Goal: Transaction & Acquisition: Purchase product/service

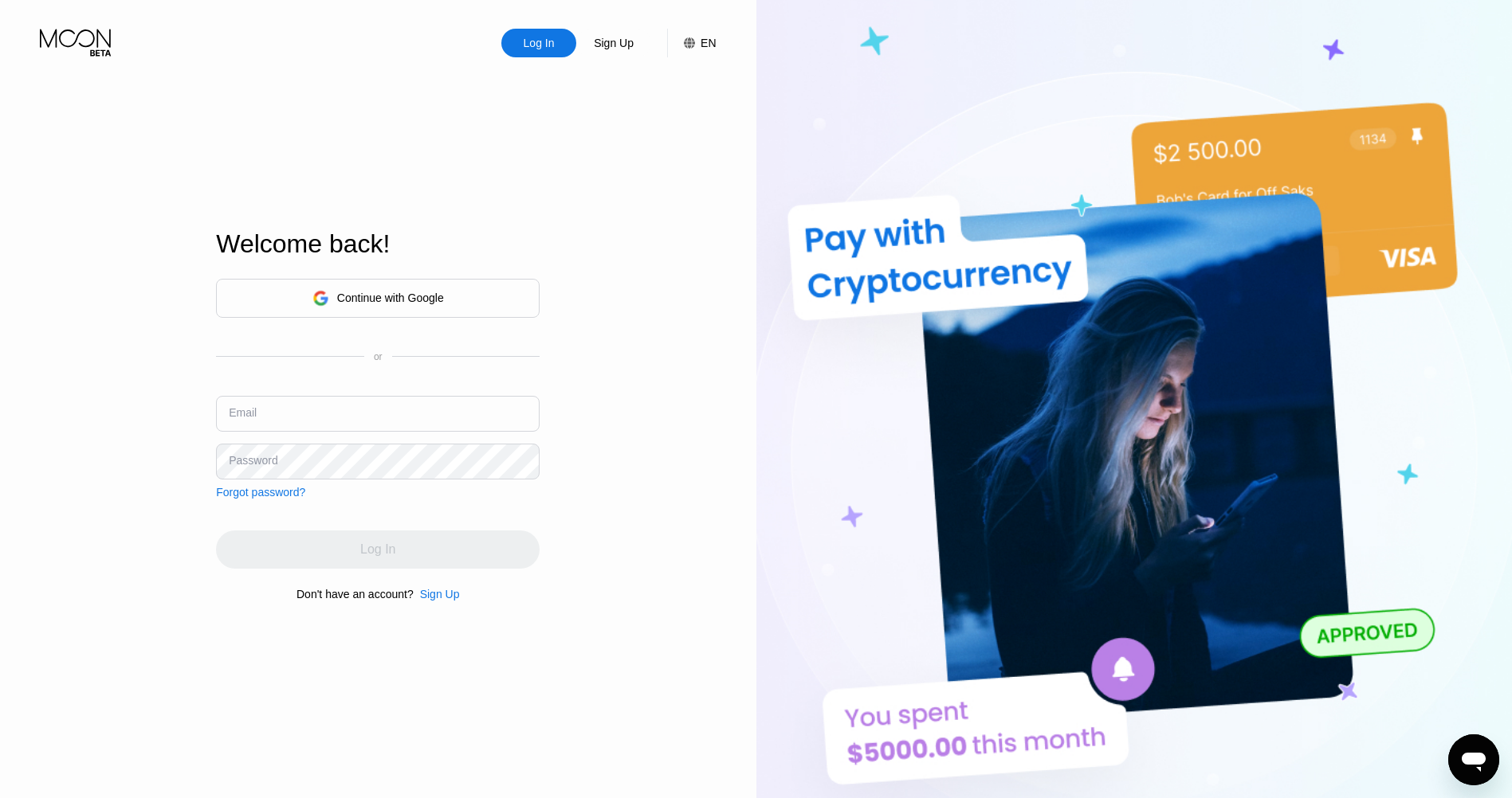
click at [335, 423] on input "text" at bounding box center [377, 414] width 323 height 36
paste input "[EMAIL_ADDRESS][DOMAIN_NAME]"
type input "[EMAIL_ADDRESS][DOMAIN_NAME]"
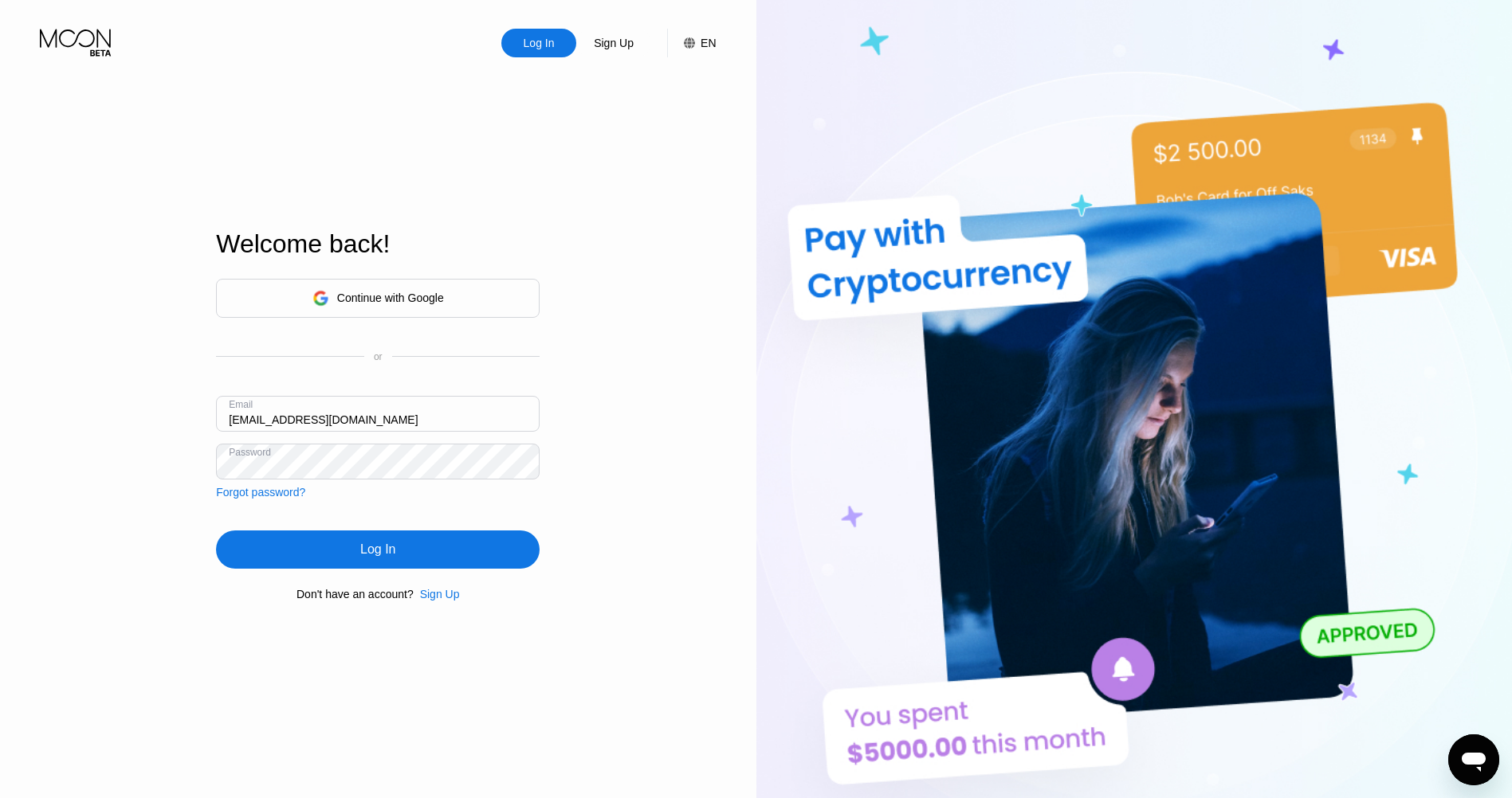
click at [411, 556] on div "Log In" at bounding box center [377, 549] width 323 height 38
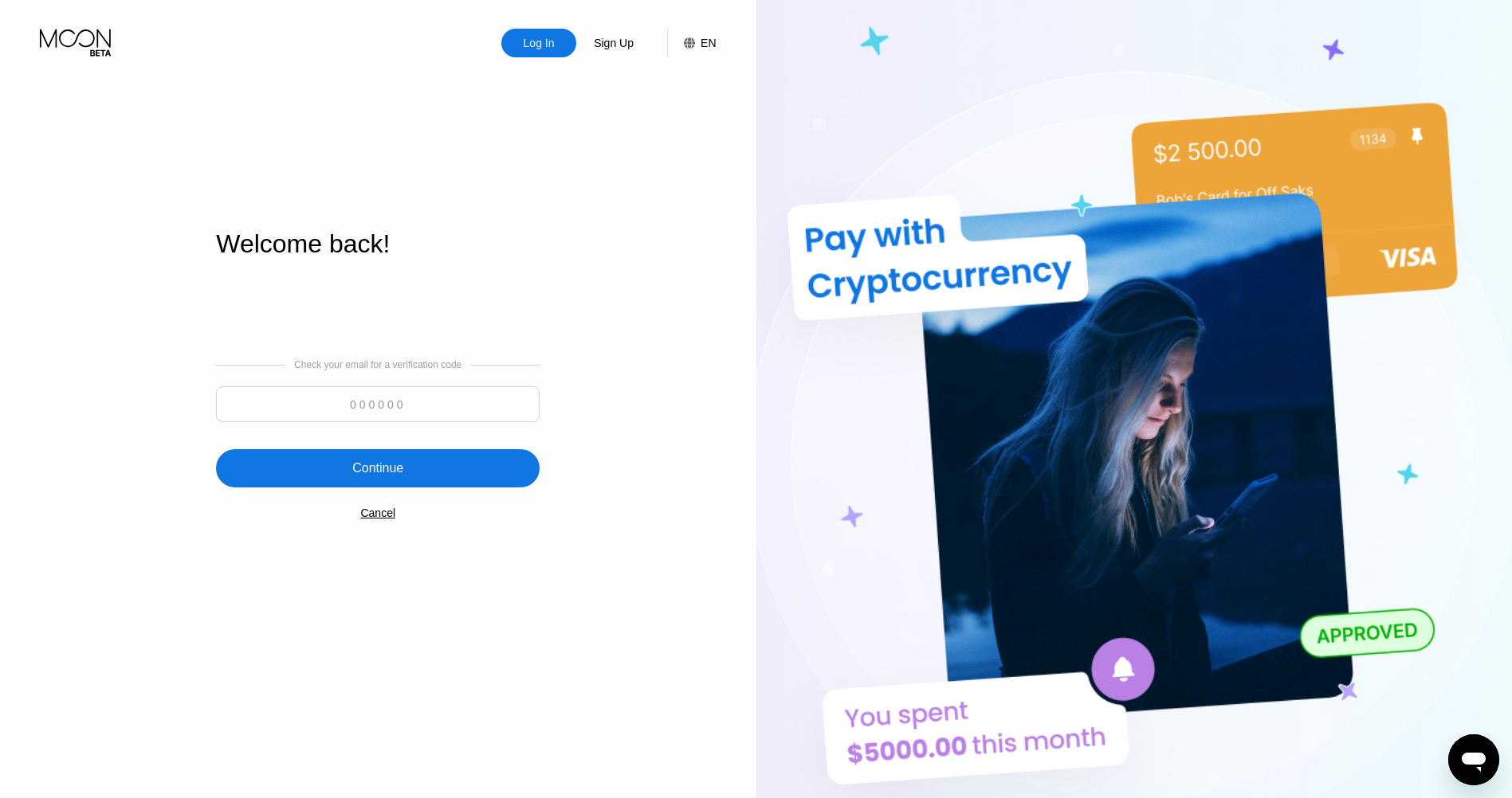
click at [447, 407] on input at bounding box center [377, 404] width 323 height 36
paste input "489014"
type input "489014"
click at [428, 480] on div "Continue" at bounding box center [377, 468] width 323 height 38
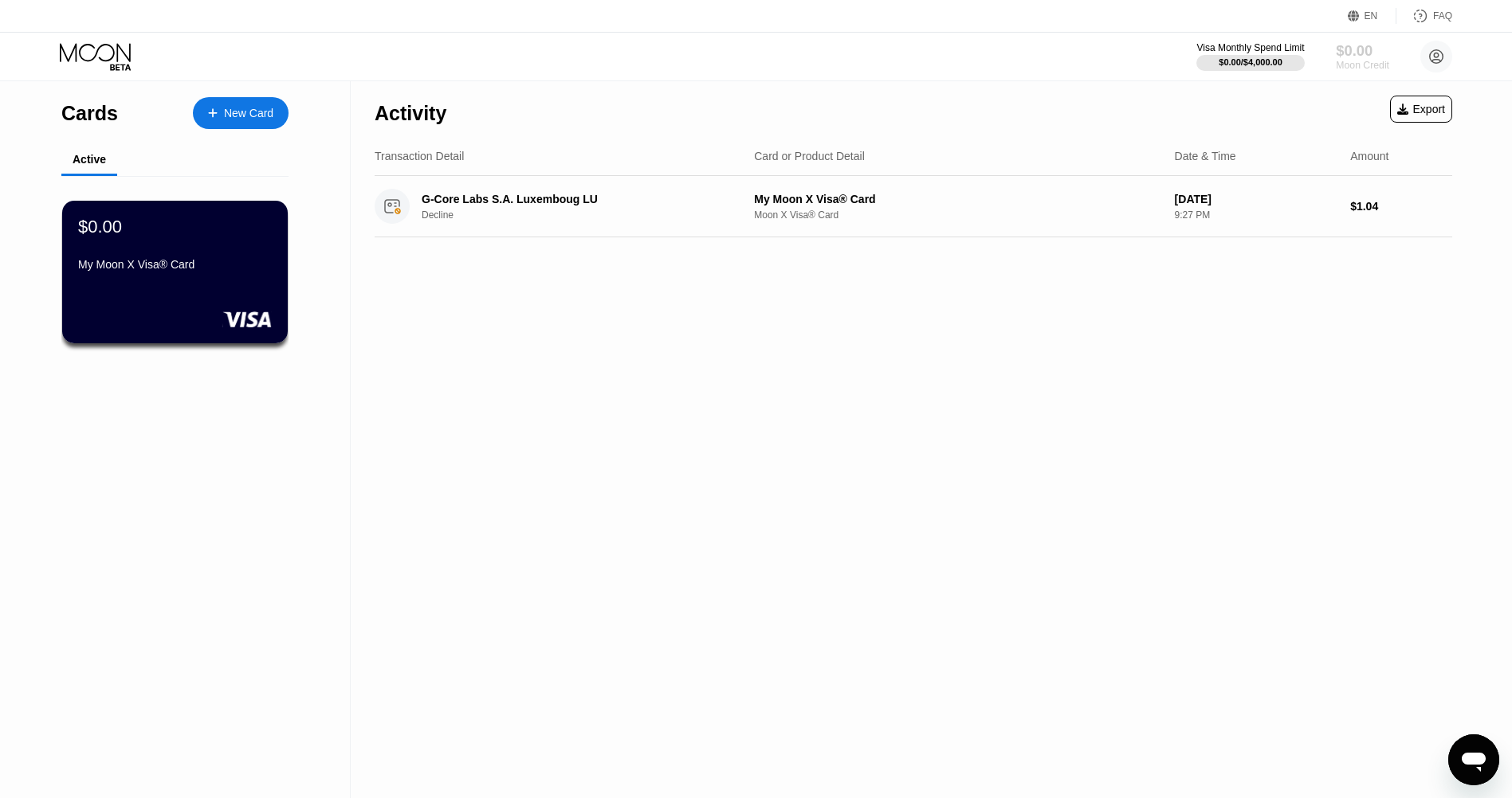
click at [1361, 63] on div "Moon Credit" at bounding box center [1362, 65] width 53 height 12
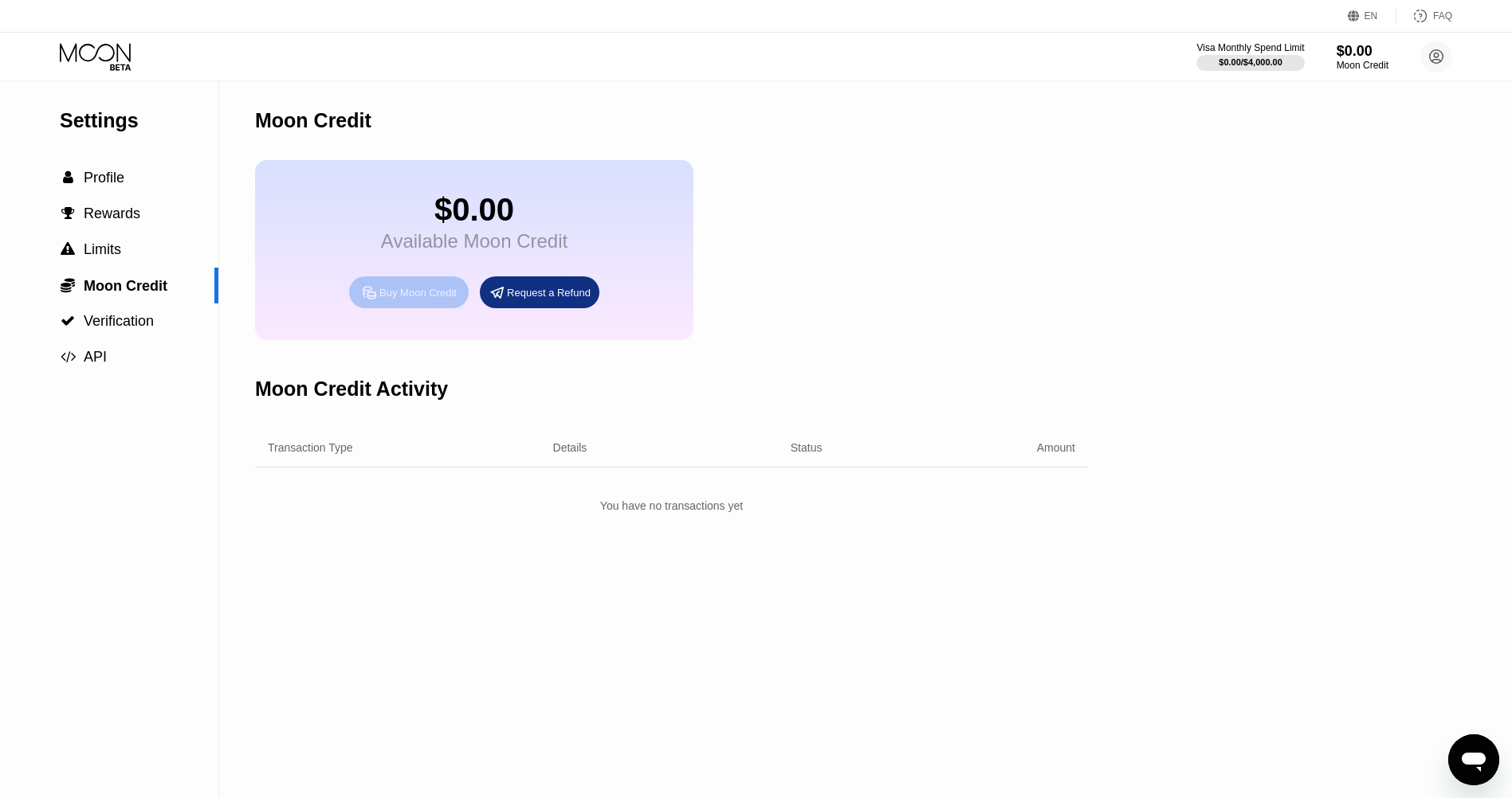
click at [408, 308] on div "Buy Moon Credit" at bounding box center [408, 292] width 120 height 32
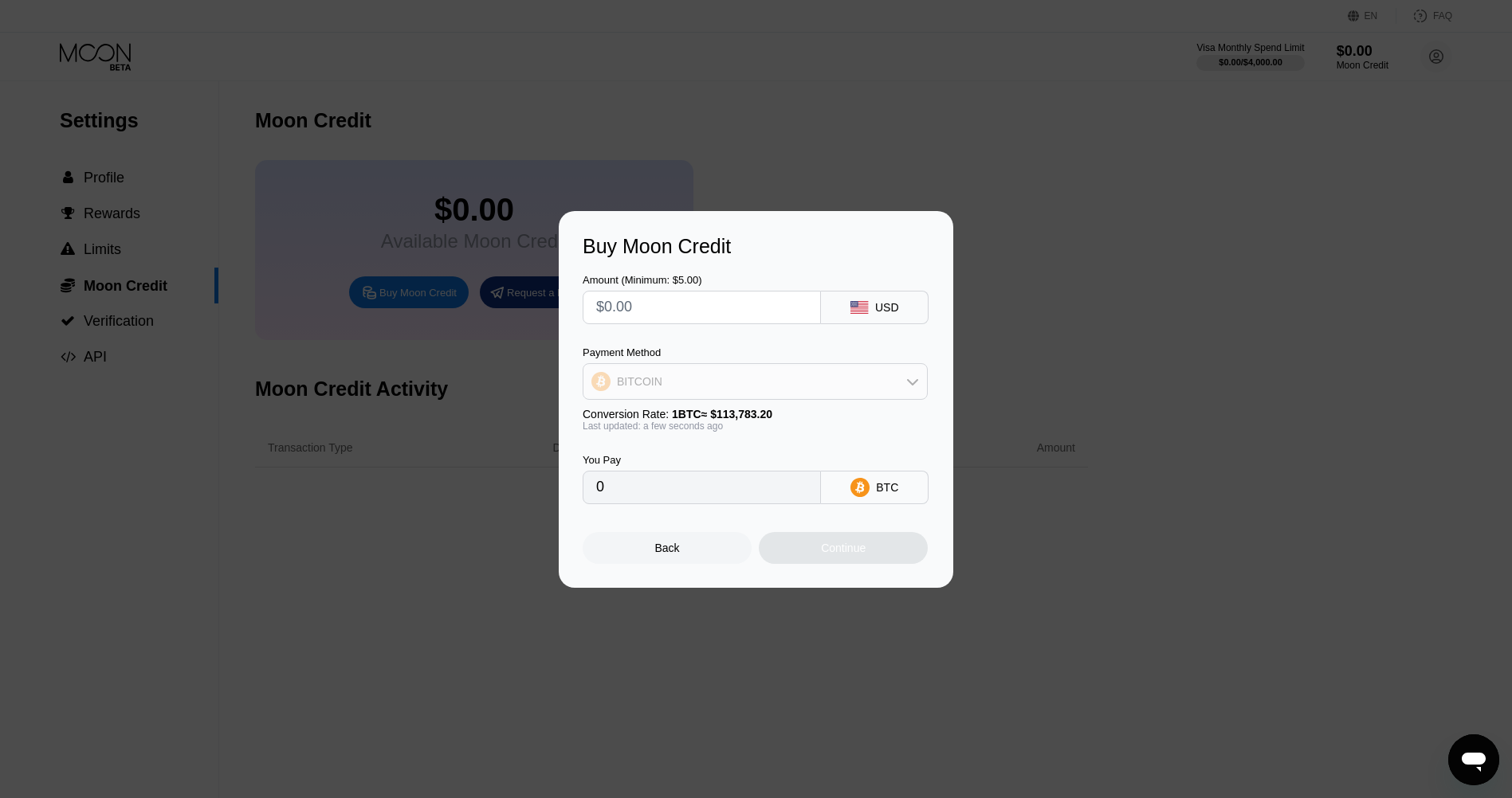
click at [789, 385] on div "BITCOIN" at bounding box center [755, 382] width 344 height 32
click at [788, 419] on div "BITCOIN" at bounding box center [764, 425] width 300 height 12
click at [736, 486] on input "0" at bounding box center [701, 487] width 211 height 32
click at [732, 500] on input "0" at bounding box center [701, 487] width 211 height 32
click at [760, 296] on input "text" at bounding box center [701, 307] width 211 height 32
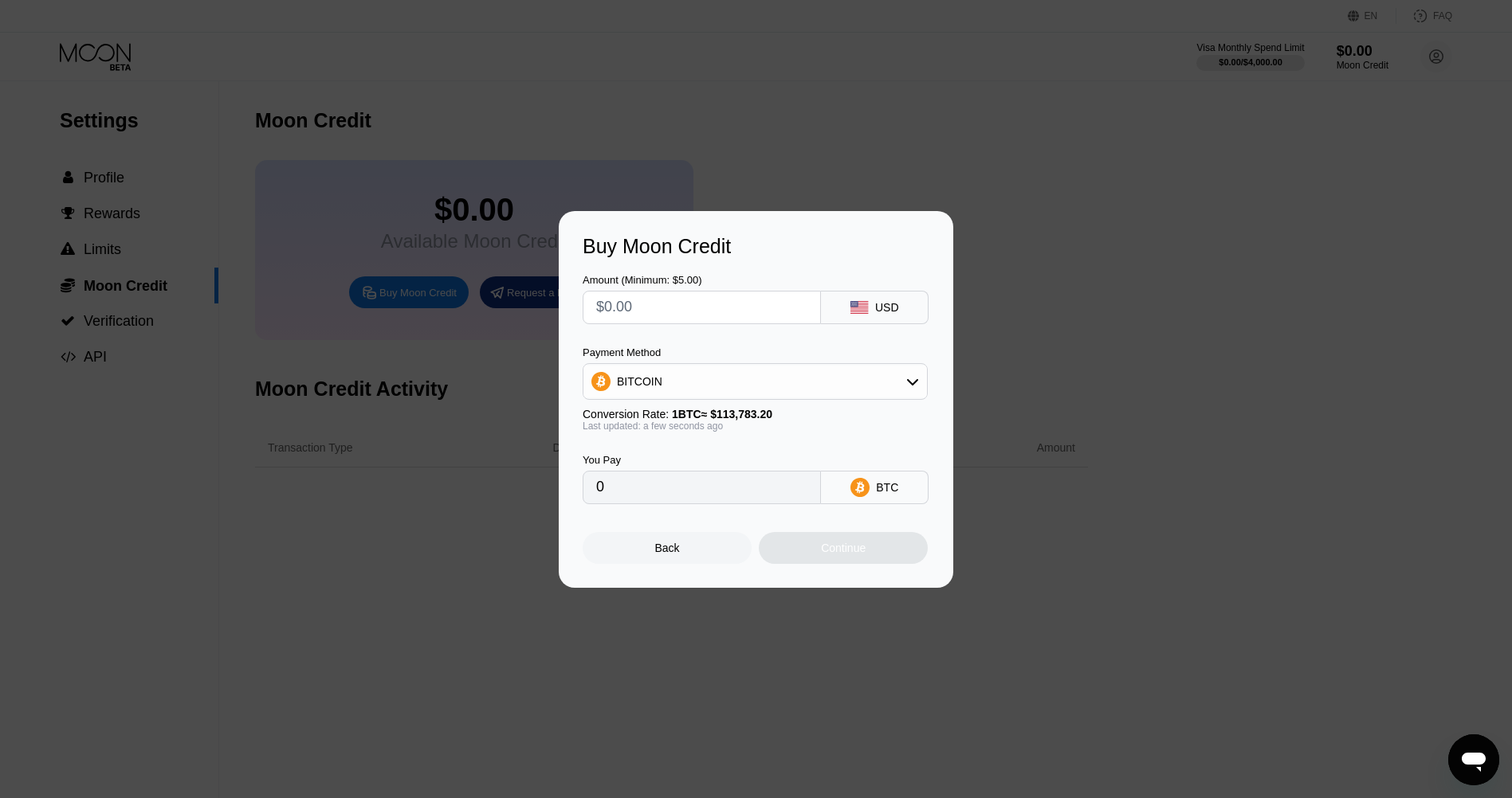
type input "$5"
type input "0.00004395"
type input "$5"
click at [781, 398] on div "BITCOIN" at bounding box center [755, 381] width 345 height 36
click at [780, 377] on div "BITCOIN" at bounding box center [755, 382] width 344 height 32
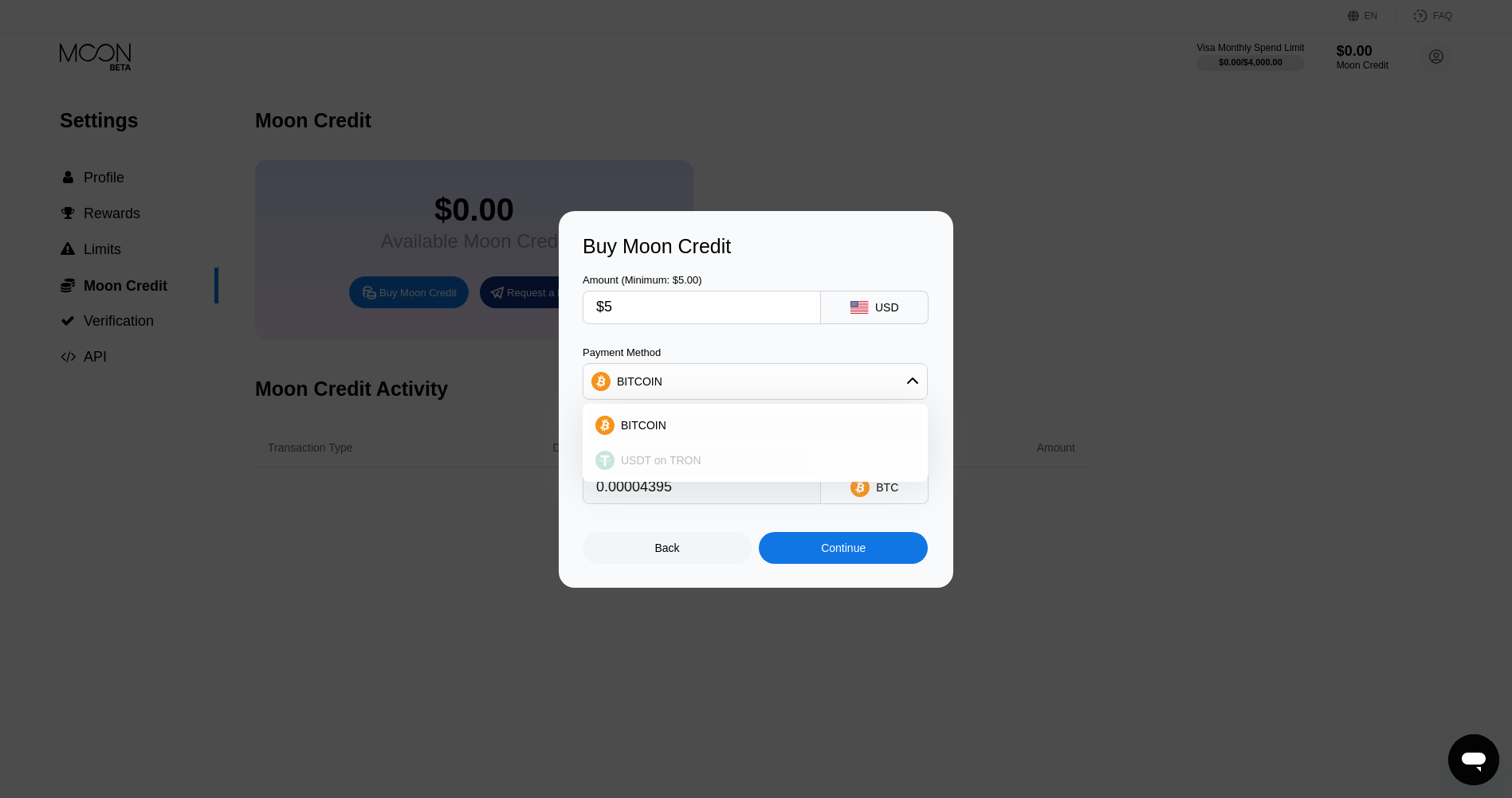
click at [750, 455] on div "USDT on TRON" at bounding box center [764, 461] width 300 height 12
click at [751, 385] on div "USDT on TRON" at bounding box center [755, 382] width 344 height 32
click at [916, 500] on div "USDT TRC-20" at bounding box center [885, 487] width 67 height 26
click at [756, 385] on div "USDT on TRON" at bounding box center [755, 382] width 344 height 32
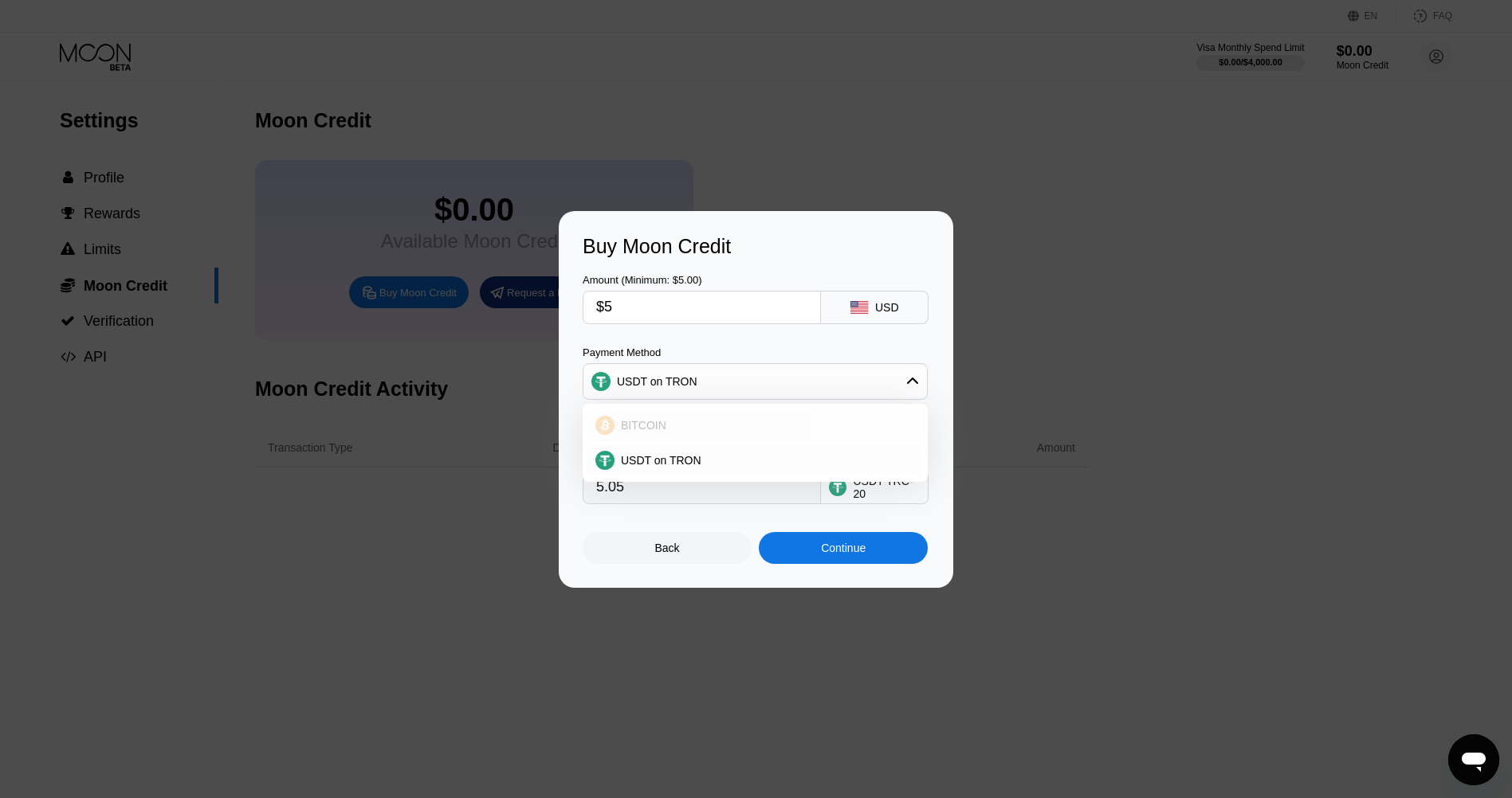
click at [745, 426] on div "BITCOIN" at bounding box center [764, 425] width 300 height 12
type input "0.00004395"
click at [716, 503] on input "0.00004395" at bounding box center [701, 487] width 211 height 32
click at [657, 321] on input "$5" at bounding box center [701, 307] width 211 height 32
click at [661, 555] on div "Back" at bounding box center [668, 548] width 25 height 12
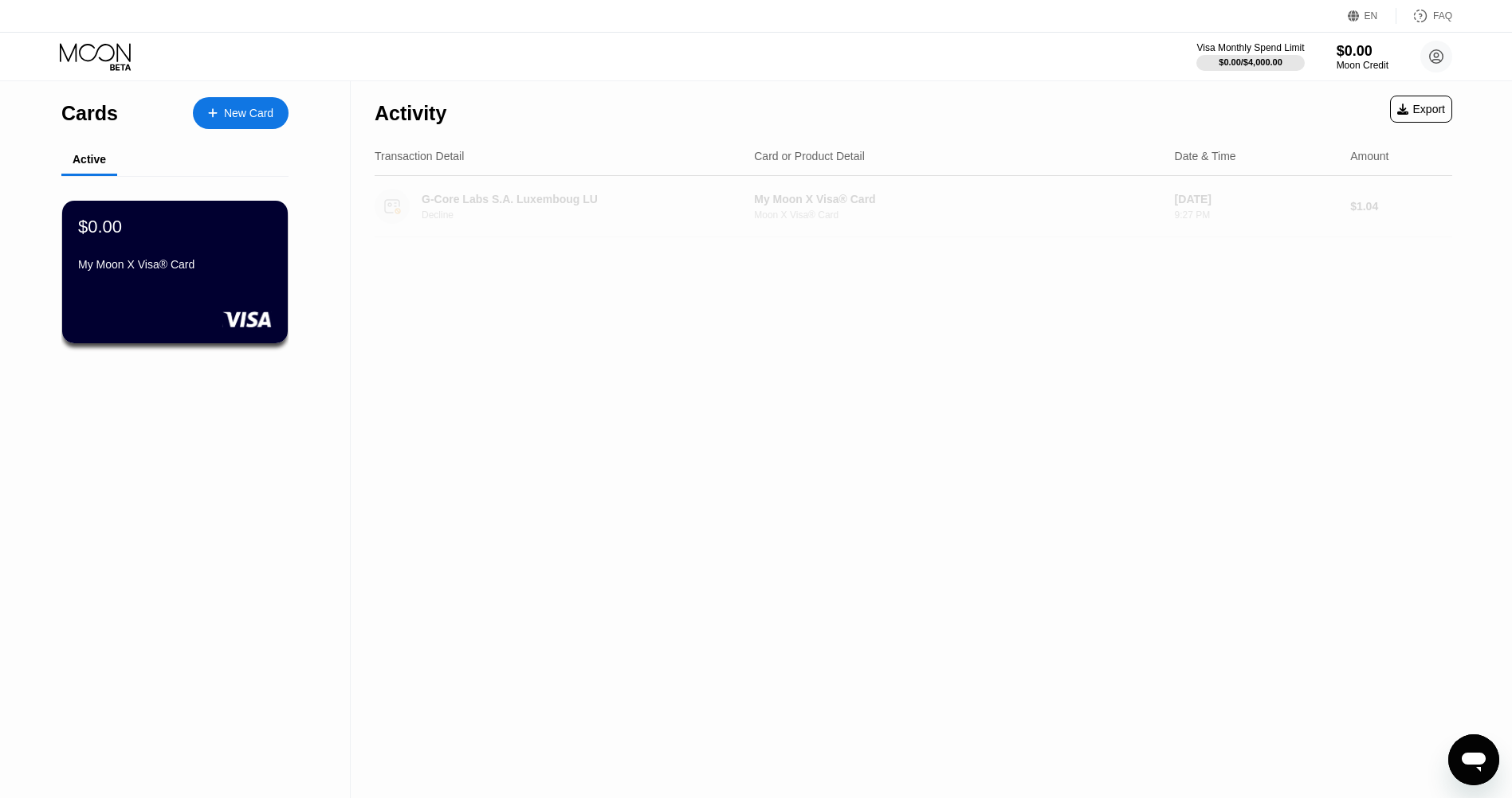
click at [1332, 218] on div "9:27 PM" at bounding box center [1256, 215] width 163 height 12
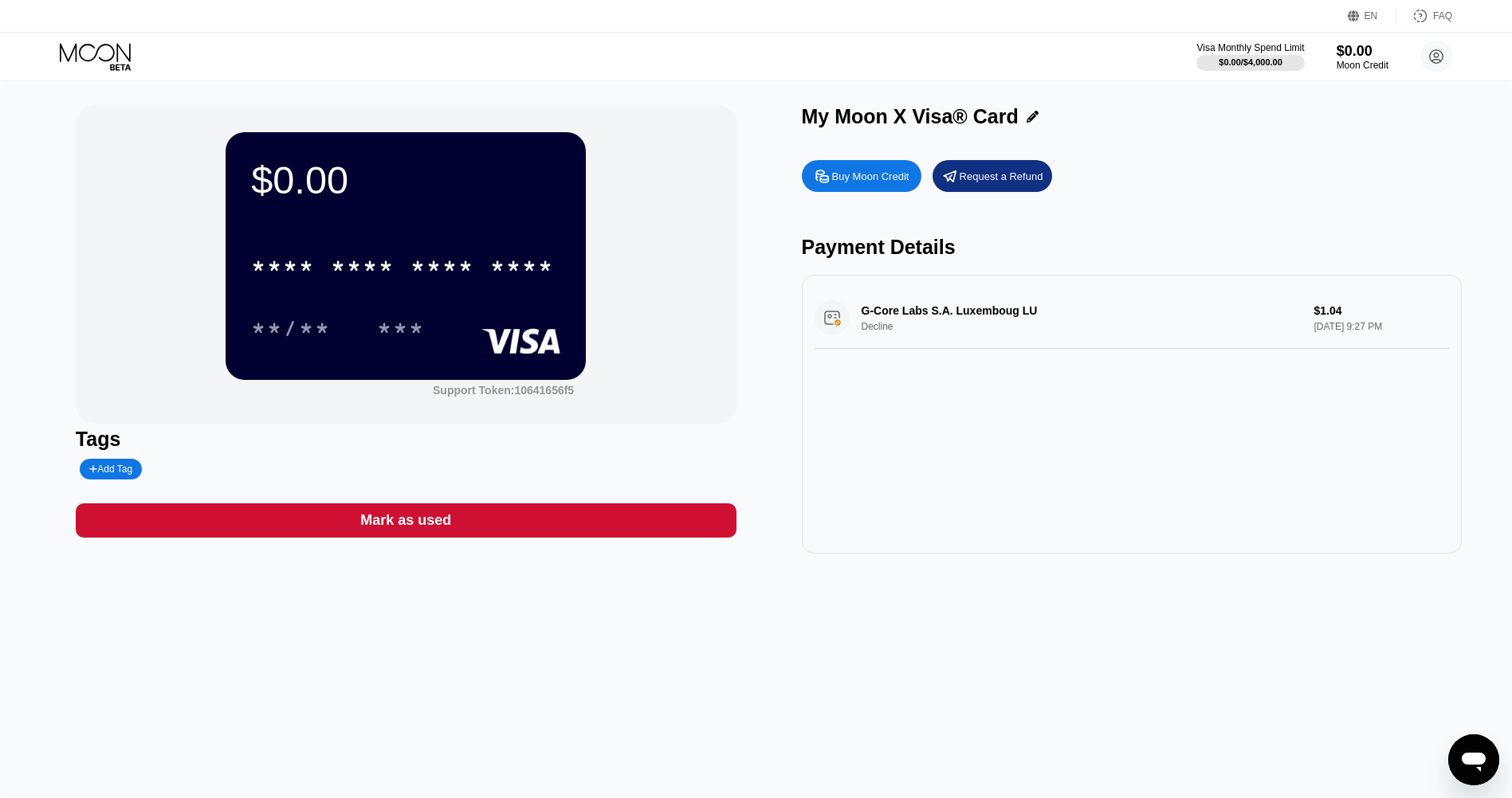
click at [971, 315] on div "G-Core Labs S.A. Luxemboug LU Decline $1.04 [DATE] 9:27 PM" at bounding box center [1131, 318] width 635 height 61
click at [1388, 330] on div "G-Core Labs S.A. Luxemboug LU Decline $1.04 [DATE] 9:27 PM" at bounding box center [1131, 318] width 635 height 61
click at [946, 322] on div "G-Core Labs S.A. Luxemboug LU Decline $1.04 [DATE] 9:27 PM" at bounding box center [1131, 318] width 635 height 61
click at [859, 338] on div "G-Core Labs S.A. Luxemboug LU Decline $1.04 [DATE] 9:27 PM" at bounding box center [1131, 318] width 635 height 61
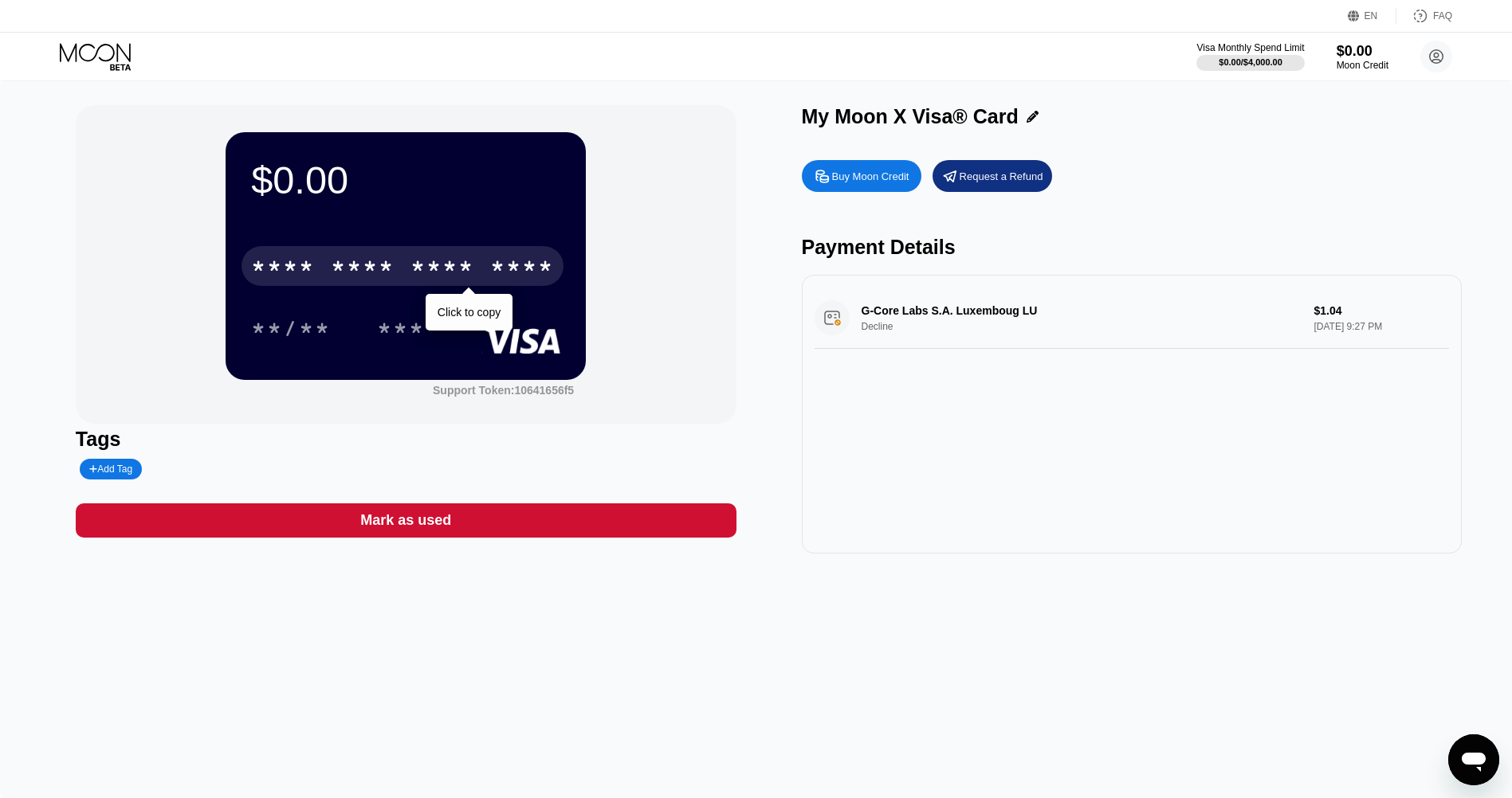
click at [423, 248] on div "* * * * * * * * * * * * **** Click to copy" at bounding box center [406, 261] width 309 height 54
click at [427, 253] on div "* * * * * * * * * * * * ****" at bounding box center [402, 265] width 322 height 40
click at [415, 277] on div "****" at bounding box center [442, 268] width 64 height 26
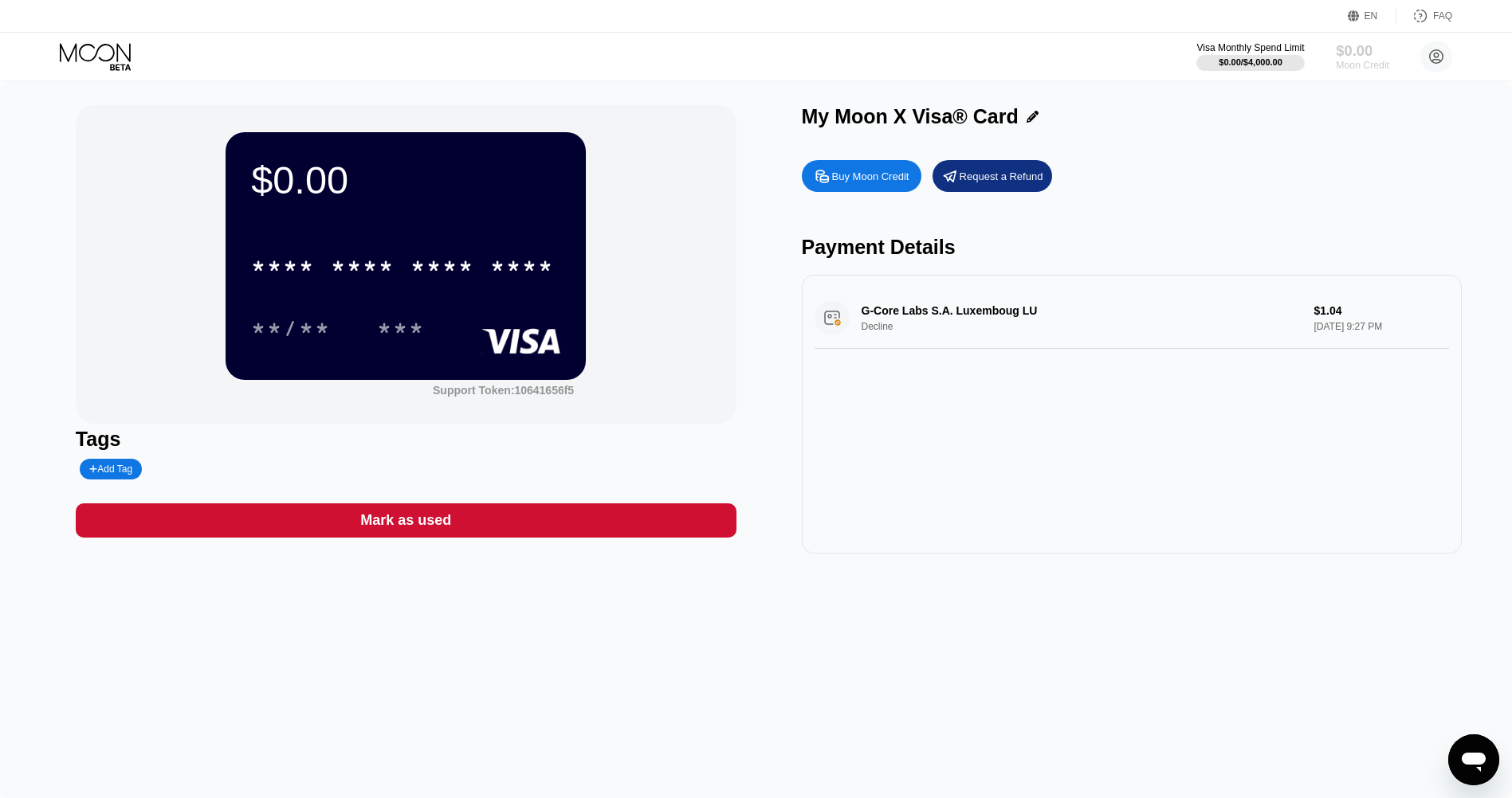
click at [1352, 52] on div "$0.00" at bounding box center [1362, 51] width 53 height 17
